Goal: Book appointment/travel/reservation

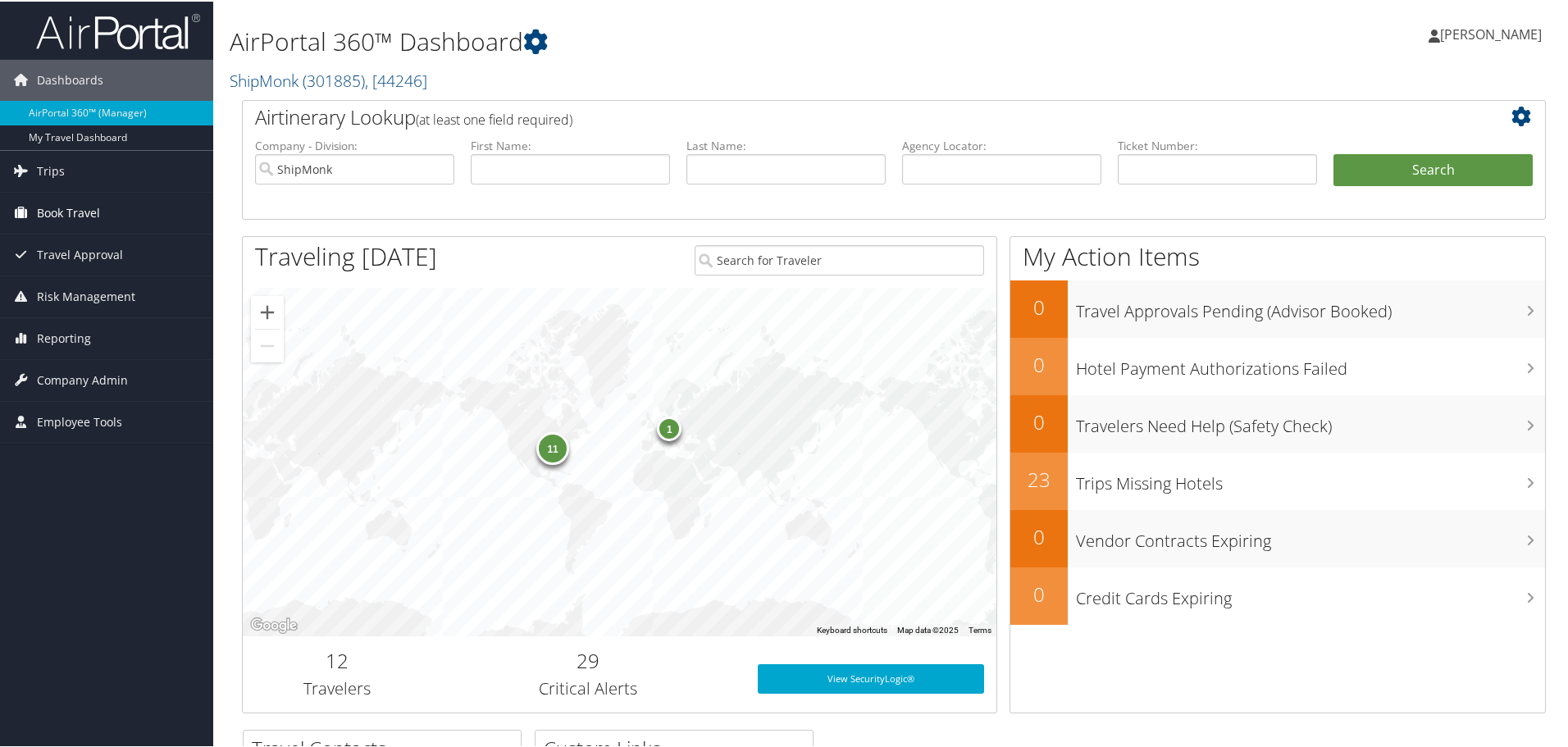
click at [66, 215] on span "Book Travel" at bounding box center [68, 211] width 63 height 41
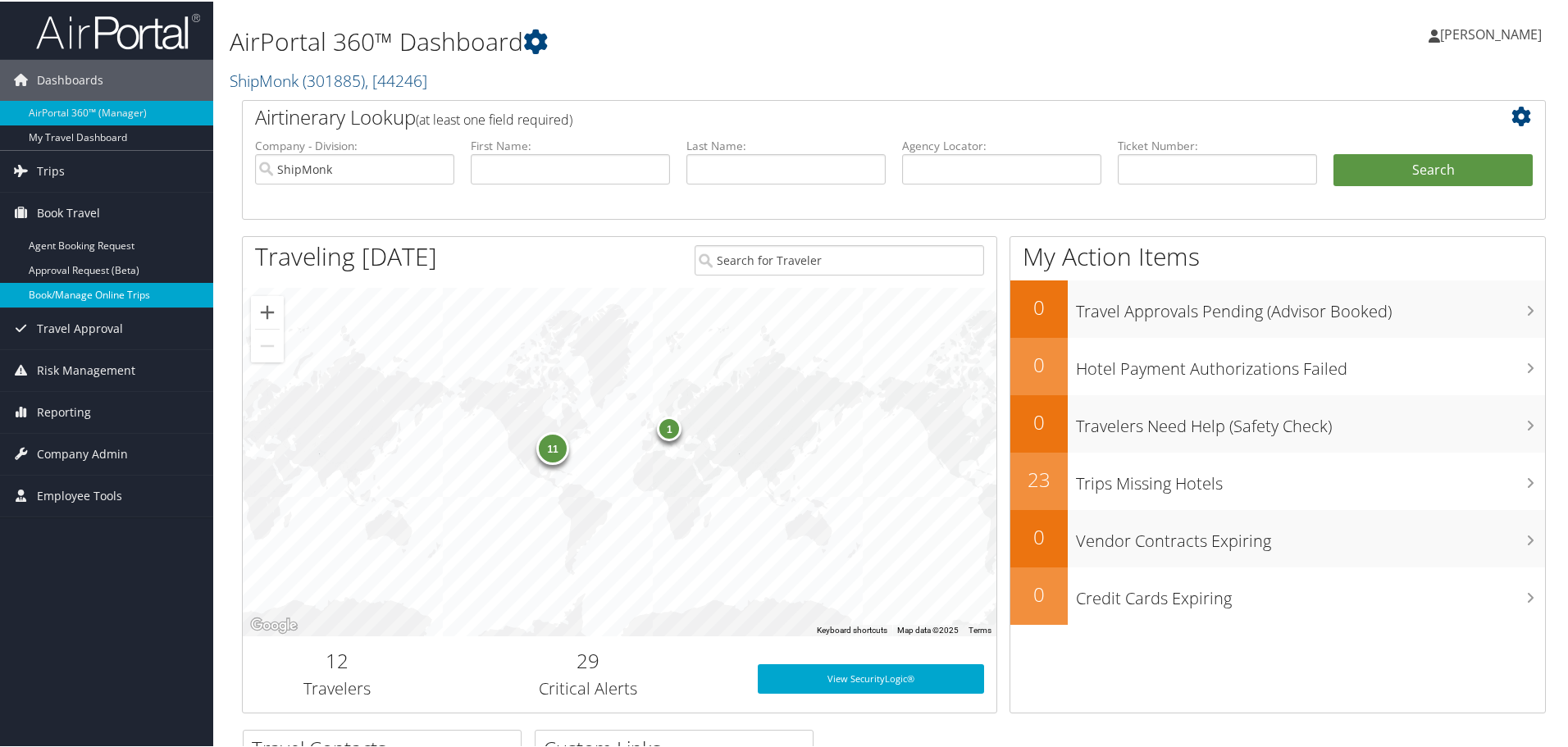
click at [79, 293] on link "Book/Manage Online Trips" at bounding box center [106, 293] width 213 height 24
